Goal: Task Accomplishment & Management: Manage account settings

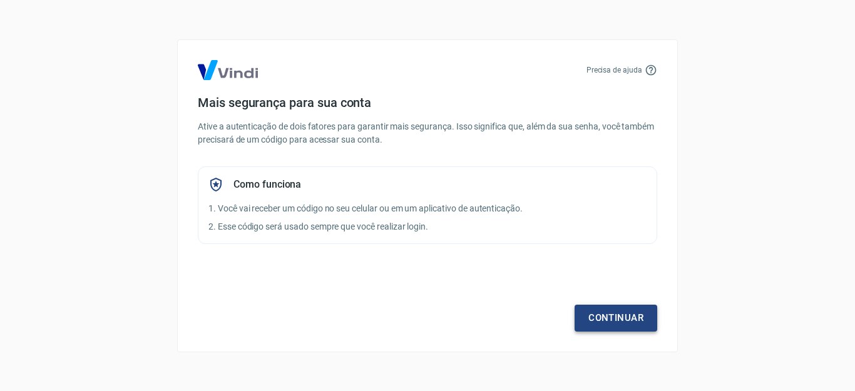
click at [595, 313] on link "Continuar" at bounding box center [616, 318] width 83 height 26
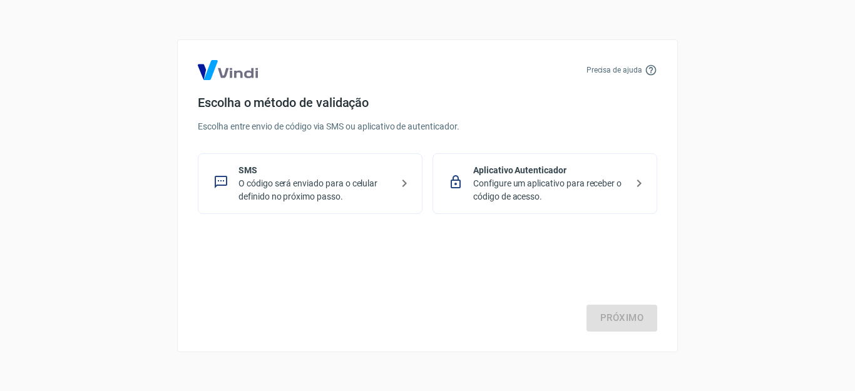
click at [354, 196] on p "O código será enviado para o celular definido no próximo passo." at bounding box center [315, 190] width 153 height 26
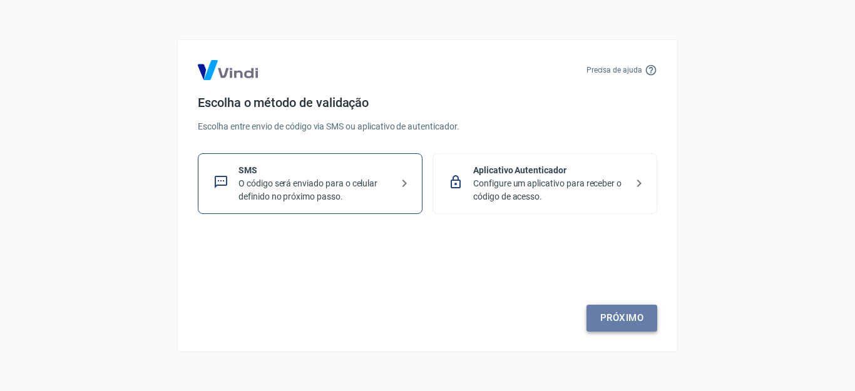
click at [600, 320] on link "Próximo" at bounding box center [622, 318] width 71 height 26
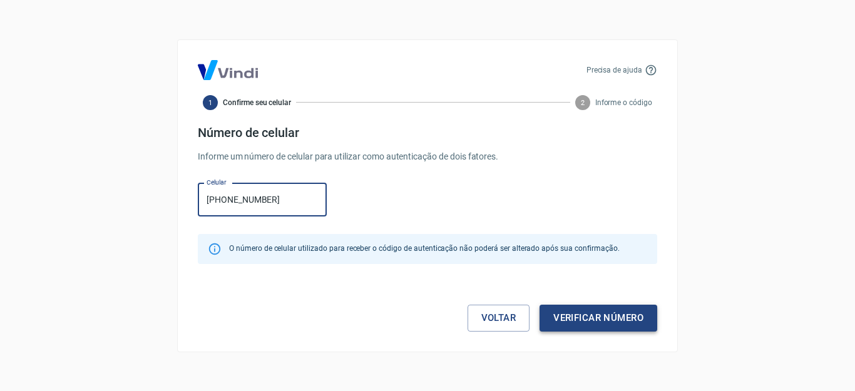
type input "[PHONE_NUMBER]"
click at [582, 312] on button "Verificar número" at bounding box center [599, 318] width 118 height 26
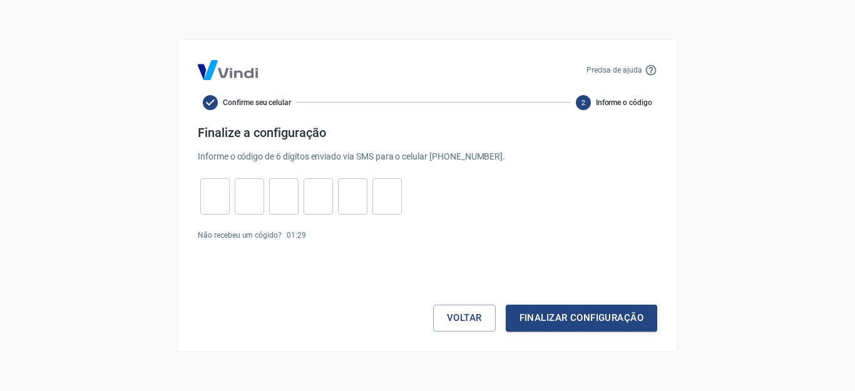
click at [218, 188] on input "tel" at bounding box center [214, 196] width 29 height 27
type input "9"
type input "7"
type input "0"
type input "6"
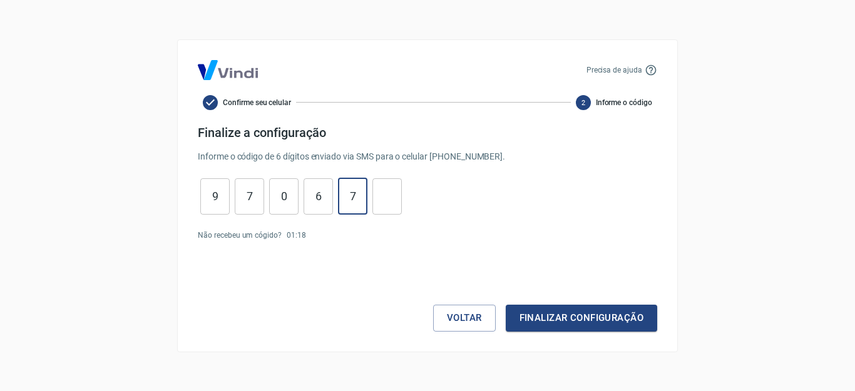
type input "7"
type input "6"
click at [651, 322] on button "Finalizar configuração" at bounding box center [581, 318] width 151 height 26
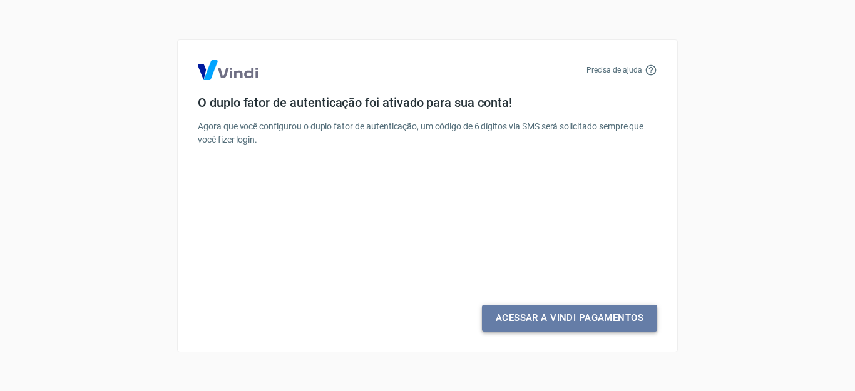
click at [553, 322] on link "Acessar a Vindi Pagamentos" at bounding box center [569, 318] width 175 height 26
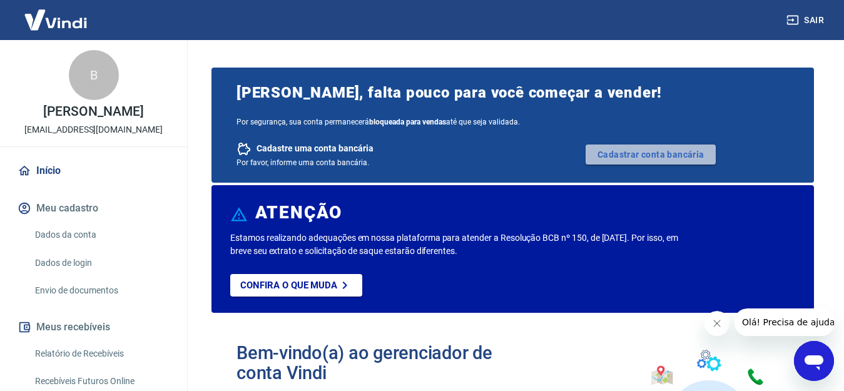
click at [650, 153] on link "Cadastrar conta bancária" at bounding box center [651, 155] width 130 height 20
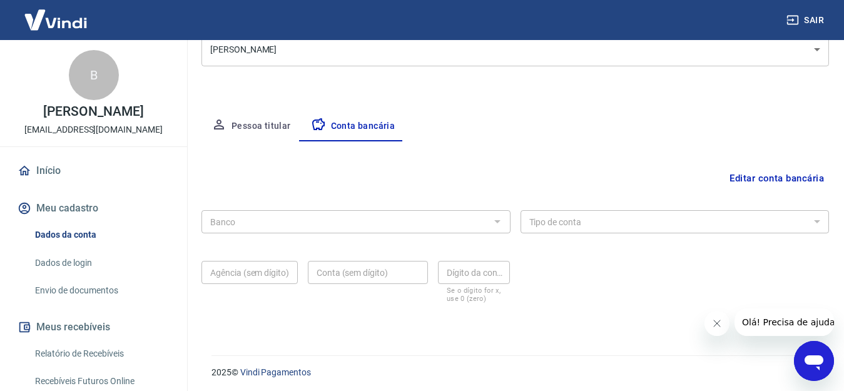
scroll to position [179, 0]
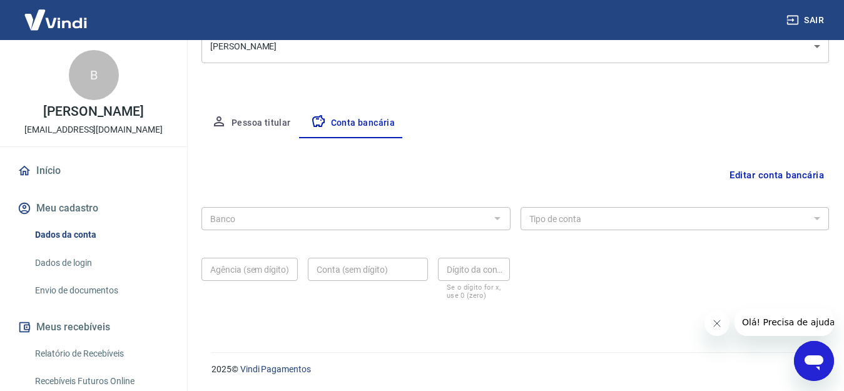
click at [369, 209] on div "Banco" at bounding box center [356, 218] width 309 height 23
click at [363, 215] on input "Banco" at bounding box center [345, 219] width 281 height 16
click at [363, 222] on input "Banco" at bounding box center [345, 219] width 281 height 16
click at [759, 180] on button "Editar conta bancária" at bounding box center [777, 175] width 105 height 24
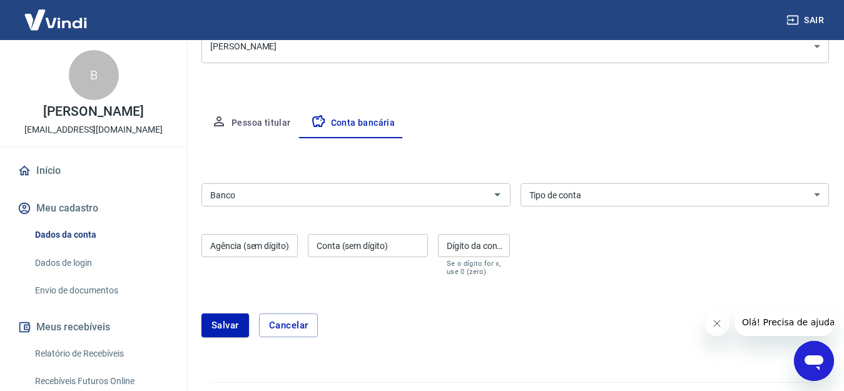
click at [381, 188] on input "Banco" at bounding box center [345, 195] width 281 height 16
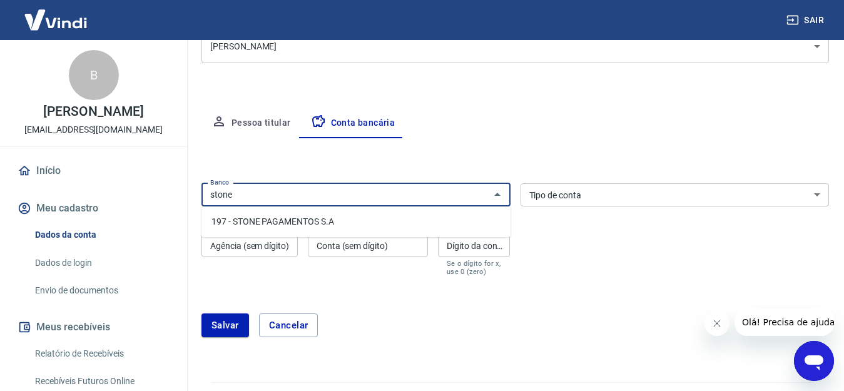
click at [350, 221] on li "197 - STONE PAGAMENTOS S.A" at bounding box center [356, 222] width 309 height 21
type input "197 - STONE PAGAMENTOS S.A"
click at [563, 192] on div "Tipo de conta Conta Corrente Conta Poupança Tipo de conta" at bounding box center [675, 194] width 309 height 23
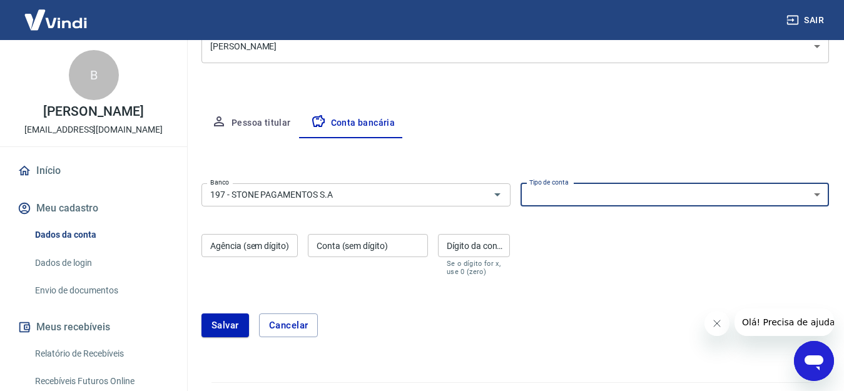
select select "1"
click at [521, 183] on select "Conta Corrente Conta Poupança" at bounding box center [675, 194] width 309 height 23
click at [236, 245] on div "Agência (sem dígito) Agência (sem dígito)" at bounding box center [250, 255] width 96 height 42
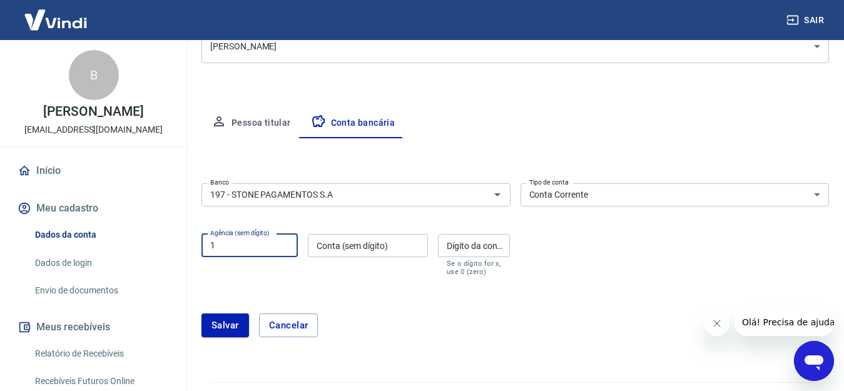
click at [202, 314] on button "Salvar" at bounding box center [226, 326] width 48 height 24
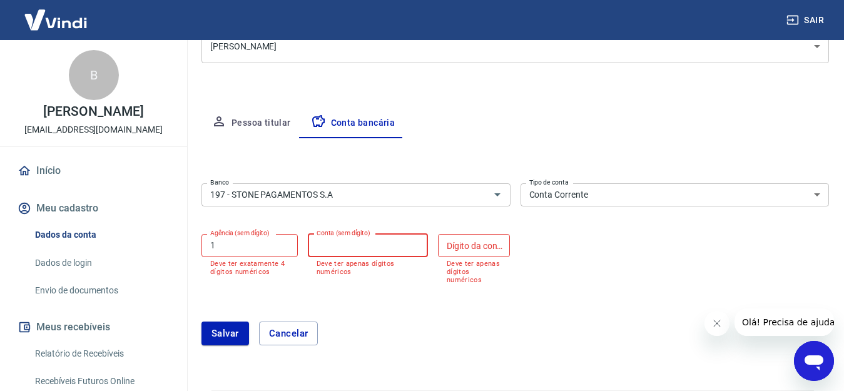
click at [362, 238] on div "Conta (sem dígito) Conta (sem dígito) Deve ter apenas dígitos numéricos" at bounding box center [368, 259] width 120 height 50
click at [267, 240] on input "1" at bounding box center [250, 245] width 96 height 23
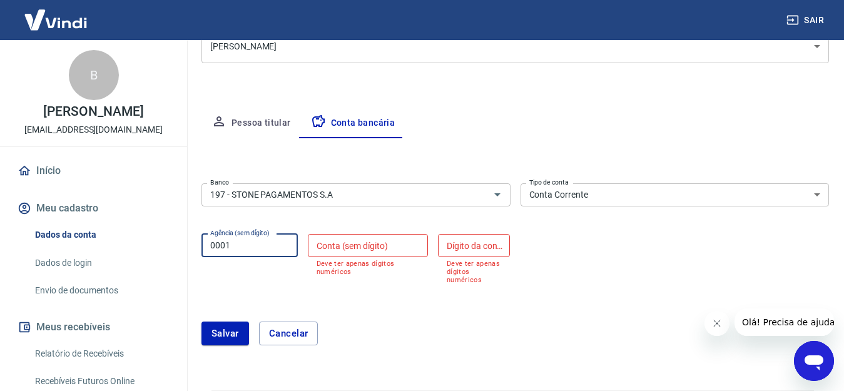
type input "0001"
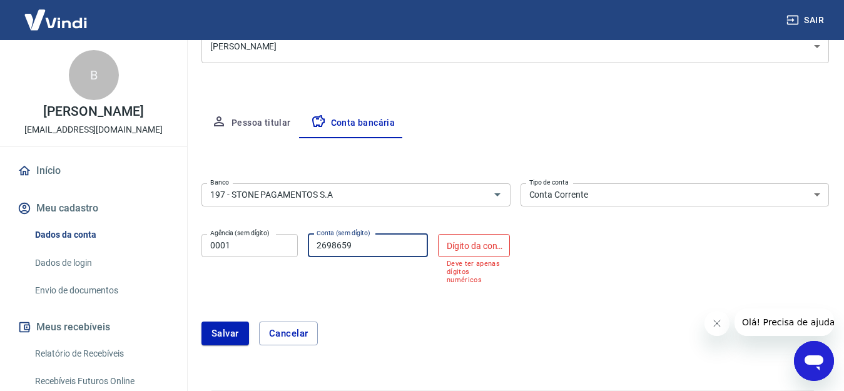
type input "2698659"
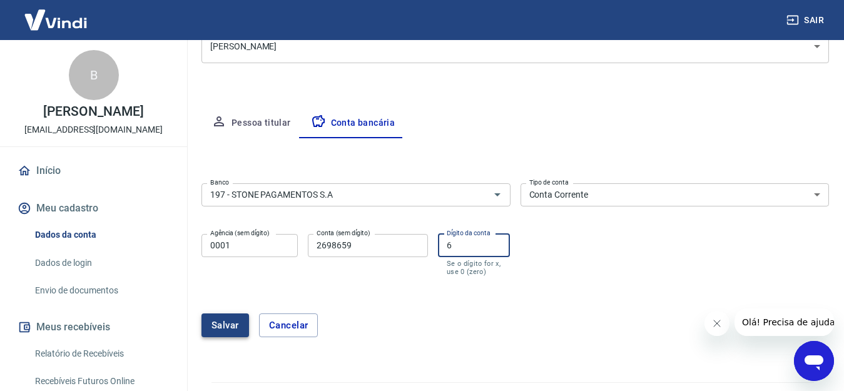
type input "6"
click at [221, 321] on button "Salvar" at bounding box center [226, 326] width 48 height 24
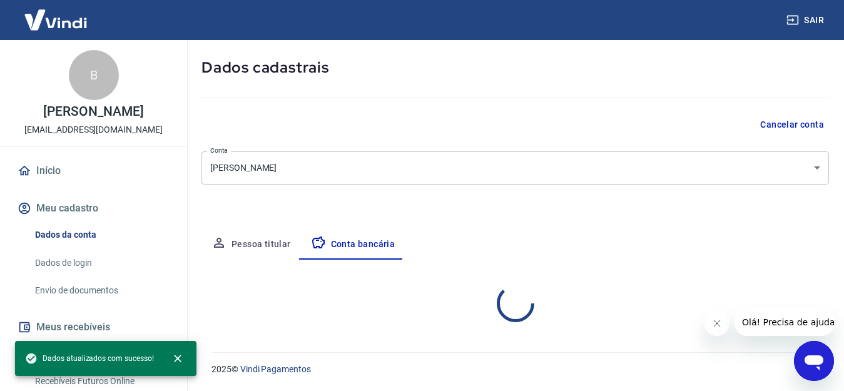
select select "1"
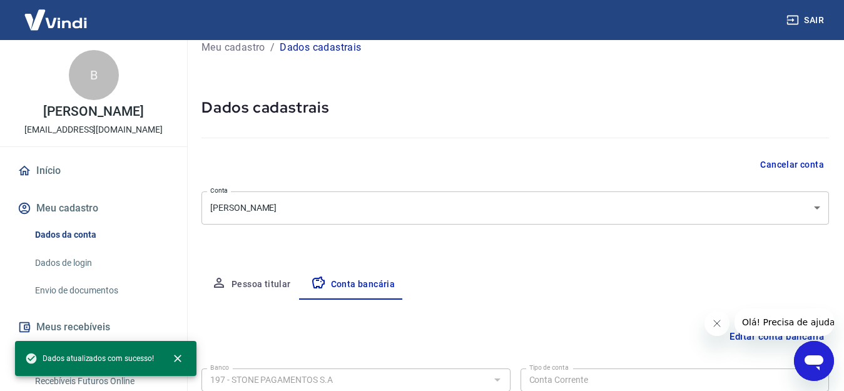
scroll to position [0, 0]
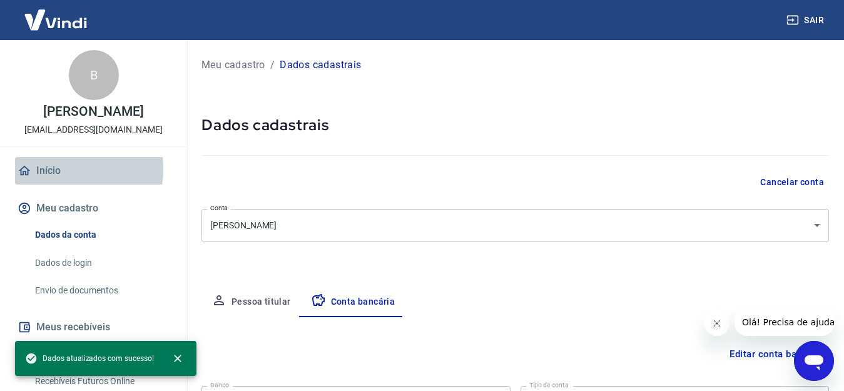
click at [54, 169] on link "Início" at bounding box center [93, 171] width 157 height 28
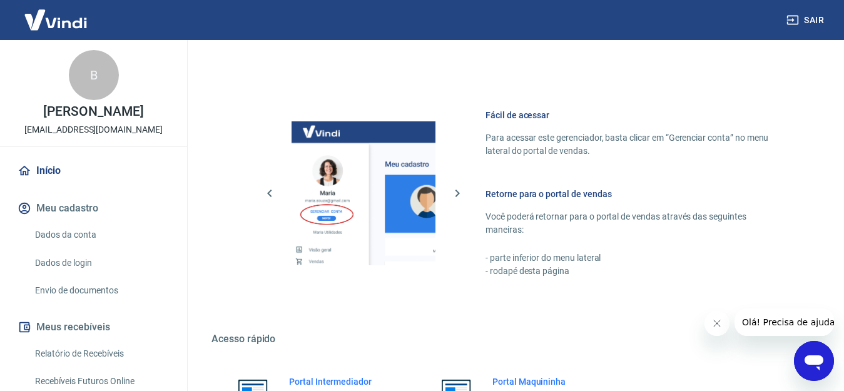
scroll to position [623, 0]
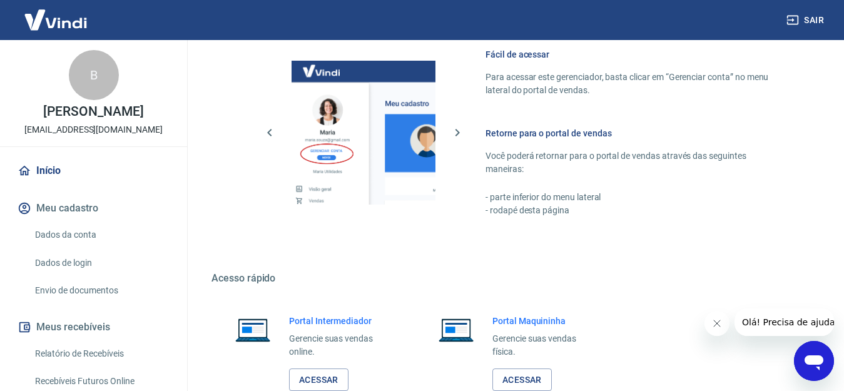
drag, startPoint x: 853, startPoint y: 118, endPoint x: 16, endPoint y: 4, distance: 844.7
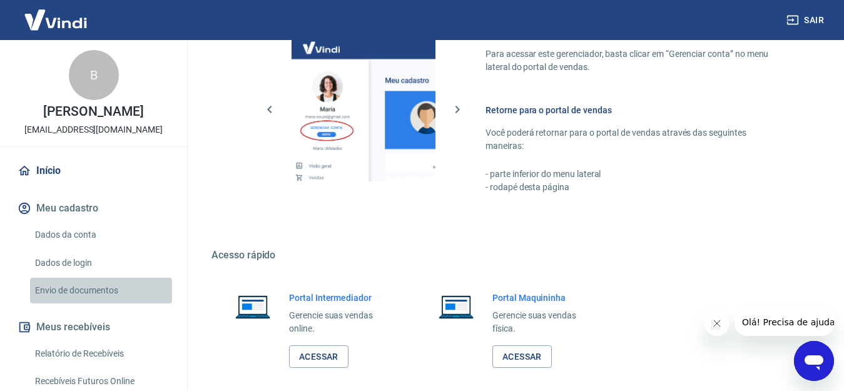
click at [121, 285] on link "Envio de documentos" at bounding box center [101, 291] width 142 height 26
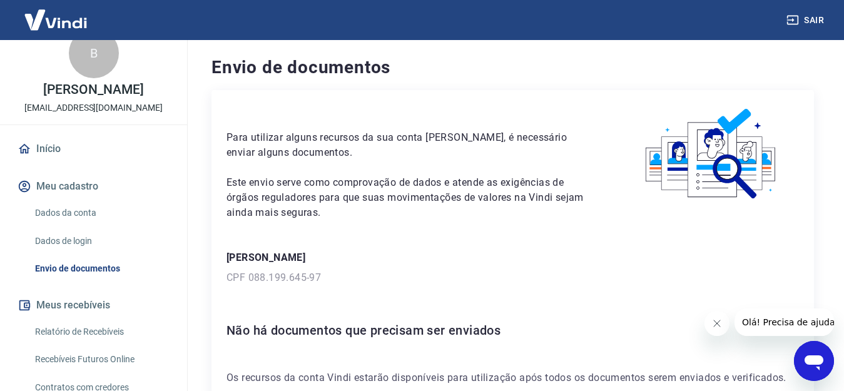
scroll to position [34, 0]
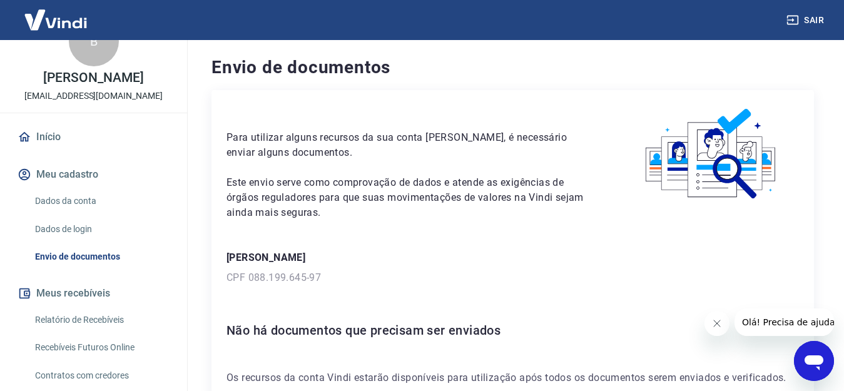
click at [112, 136] on link "Início" at bounding box center [93, 137] width 157 height 28
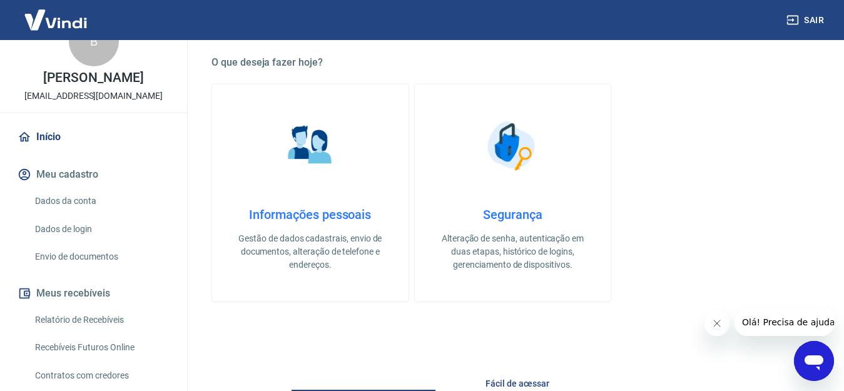
scroll to position [448, 0]
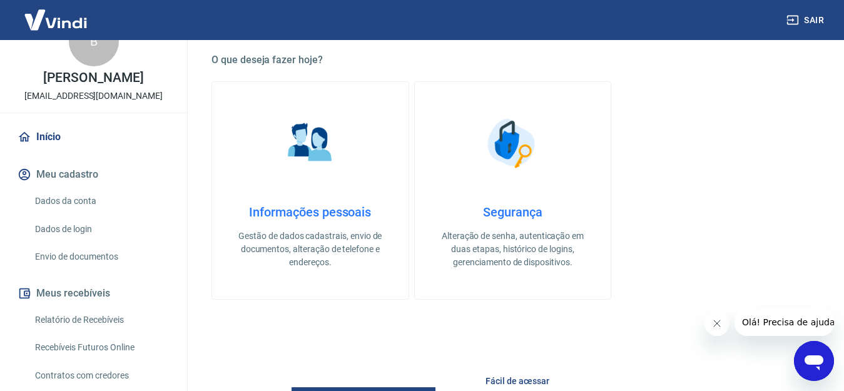
click at [363, 238] on p "Gestão de dados cadastrais, envio de documentos, alteração de telefone e endere…" at bounding box center [310, 249] width 157 height 39
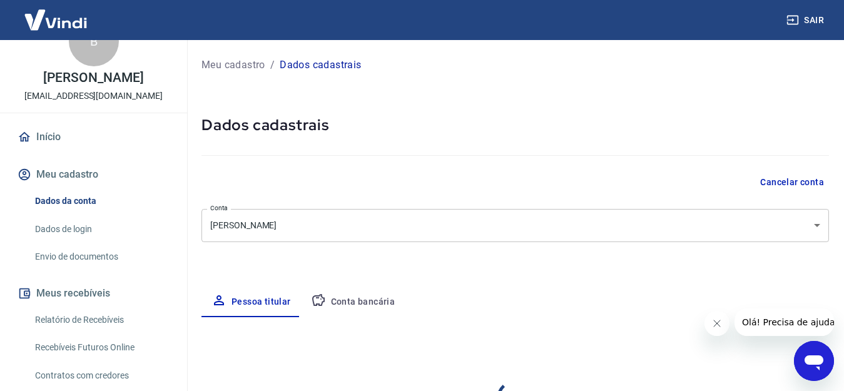
select select "BA"
click at [255, 64] on p "Meu cadastro" at bounding box center [234, 65] width 64 height 15
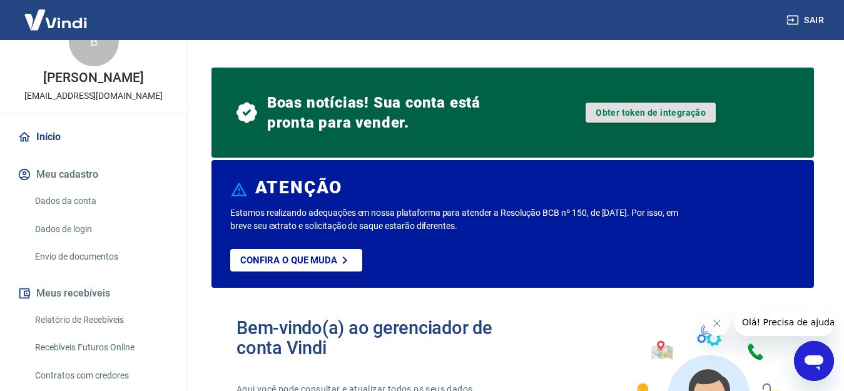
click at [669, 115] on link "Obter token de integração" at bounding box center [651, 113] width 130 height 20
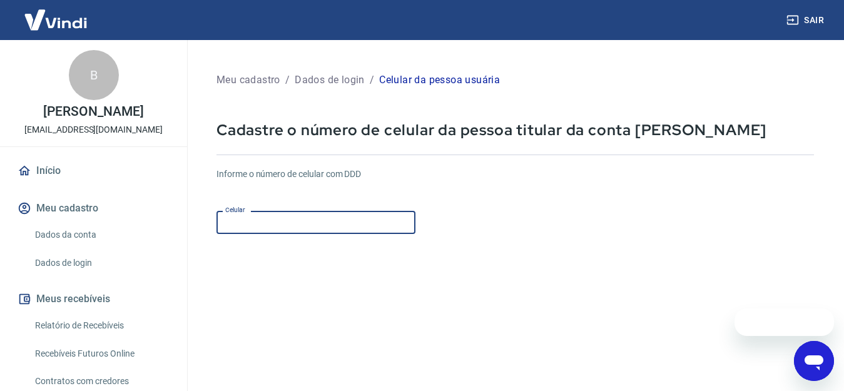
click at [316, 229] on input "Celular" at bounding box center [316, 222] width 199 height 23
type input "[PHONE_NUMBER]"
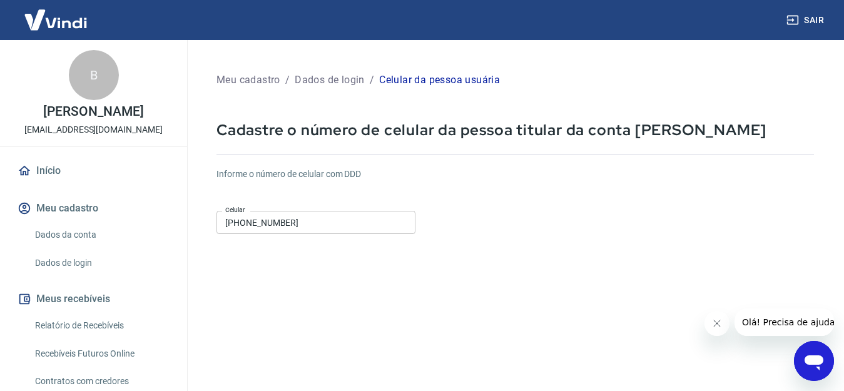
click at [494, 197] on div "Informe o número de celular com DDD Celular (75) 99145-1074 Celular" at bounding box center [516, 202] width 598 height 69
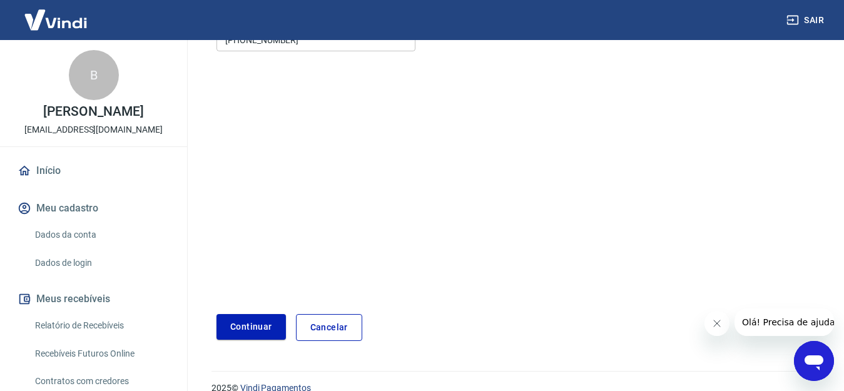
scroll to position [202, 0]
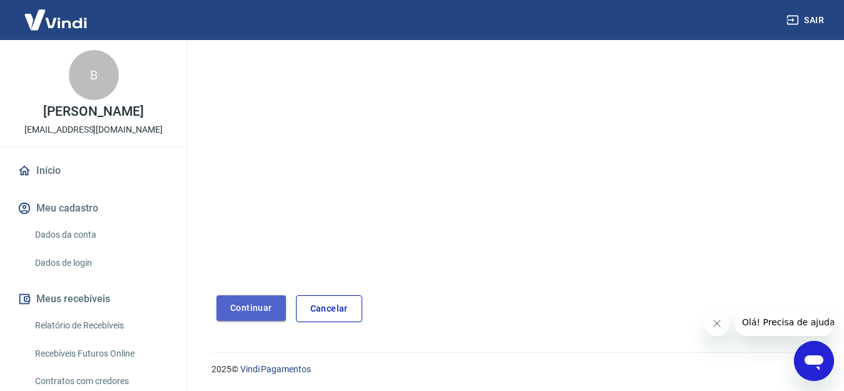
click at [249, 314] on button "Continuar" at bounding box center [251, 308] width 69 height 26
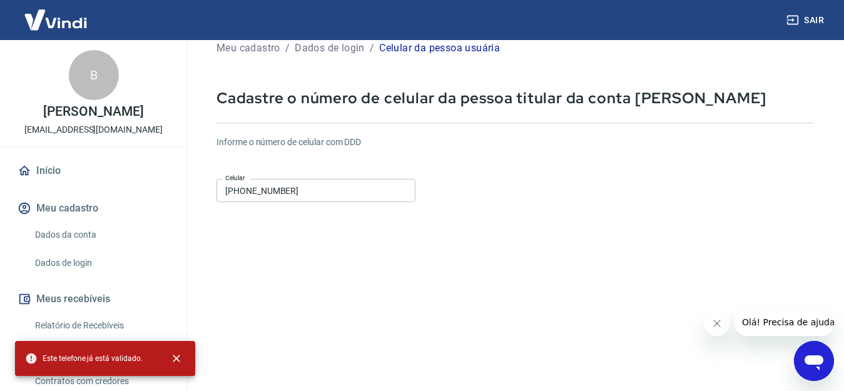
scroll to position [5, 0]
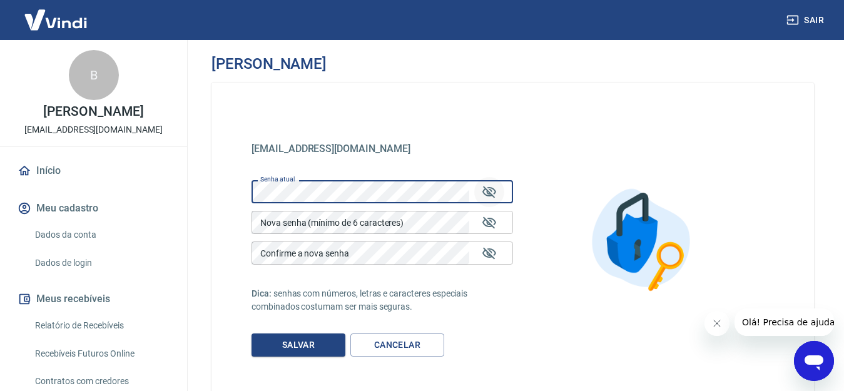
click at [496, 191] on icon "Mostrar/esconder senha" at bounding box center [489, 192] width 15 height 15
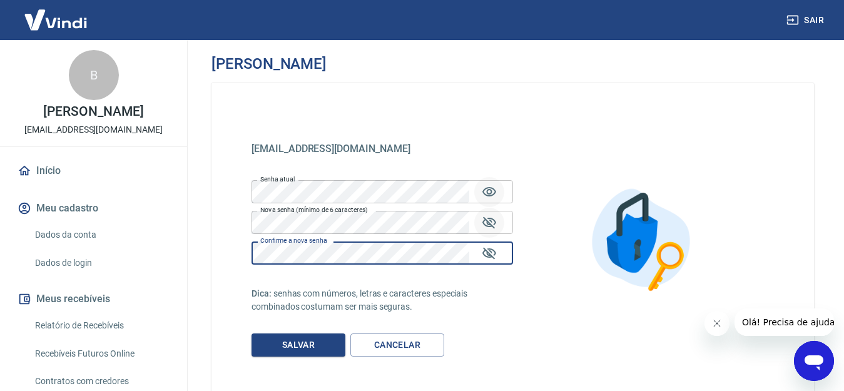
click at [487, 229] on icon "Mostrar/esconder senha" at bounding box center [489, 222] width 15 height 15
click at [488, 258] on icon "Mostrar/esconder senha" at bounding box center [489, 253] width 15 height 15
click at [304, 346] on button "Salvar" at bounding box center [299, 345] width 94 height 23
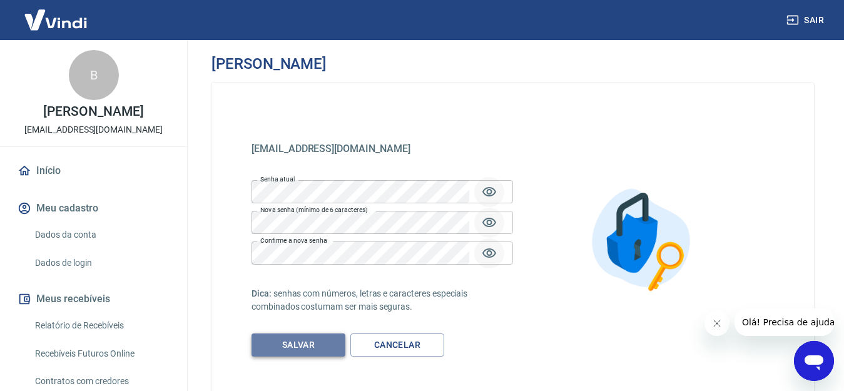
click at [291, 350] on button "Salvar" at bounding box center [299, 345] width 94 height 23
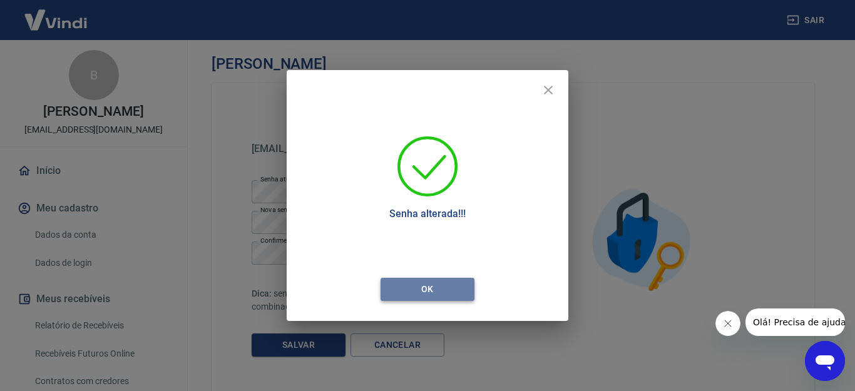
click at [453, 285] on button "Ok" at bounding box center [428, 289] width 94 height 23
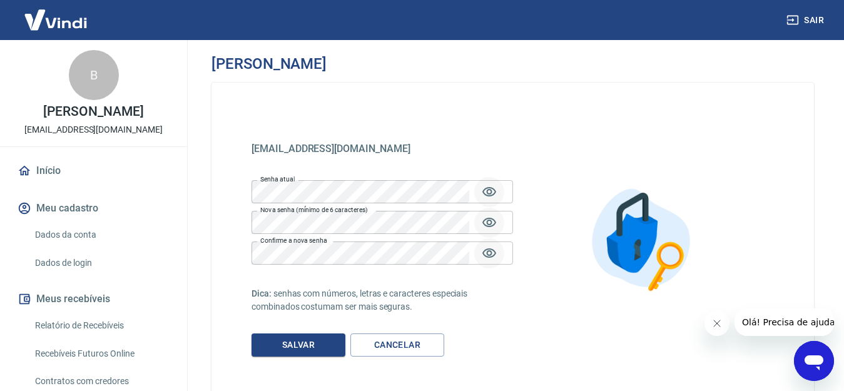
click at [227, 116] on div "andrewsena1994@gmail.com andrewsena1994@gmail.com Senha atual Senha atual Nova …" at bounding box center [513, 240] width 603 height 314
